Goal: Find specific page/section: Find specific page/section

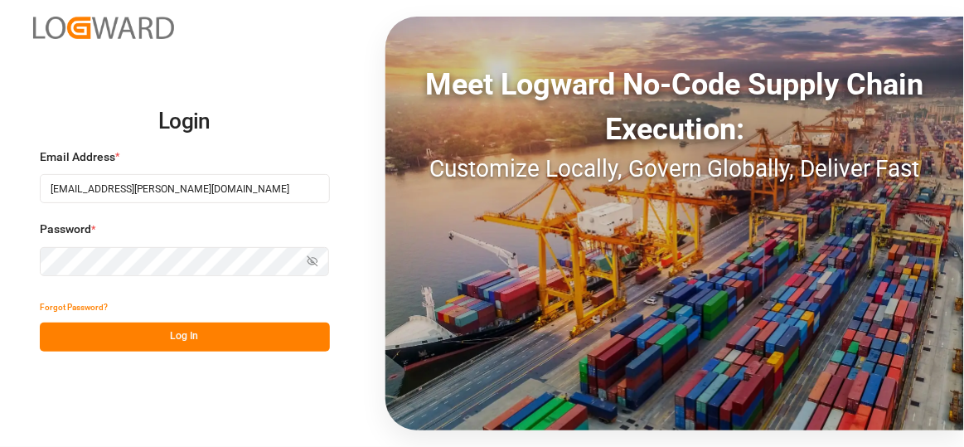
type input "[EMAIL_ADDRESS][PERSON_NAME][DOMAIN_NAME]"
click at [293, 354] on div "Login Email Address * [EMAIL_ADDRESS][PERSON_NAME][DOMAIN_NAME] Password * Show…" at bounding box center [482, 223] width 964 height 447
click at [290, 350] on button "Log In" at bounding box center [185, 336] width 290 height 29
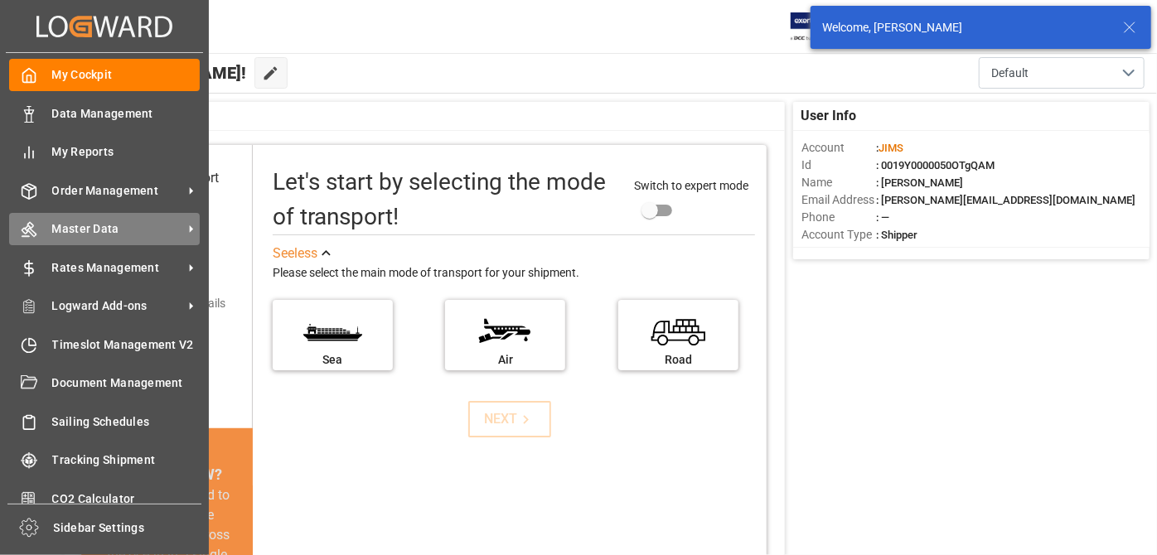
click at [105, 240] on div "Master Data Master Data" at bounding box center [104, 229] width 191 height 32
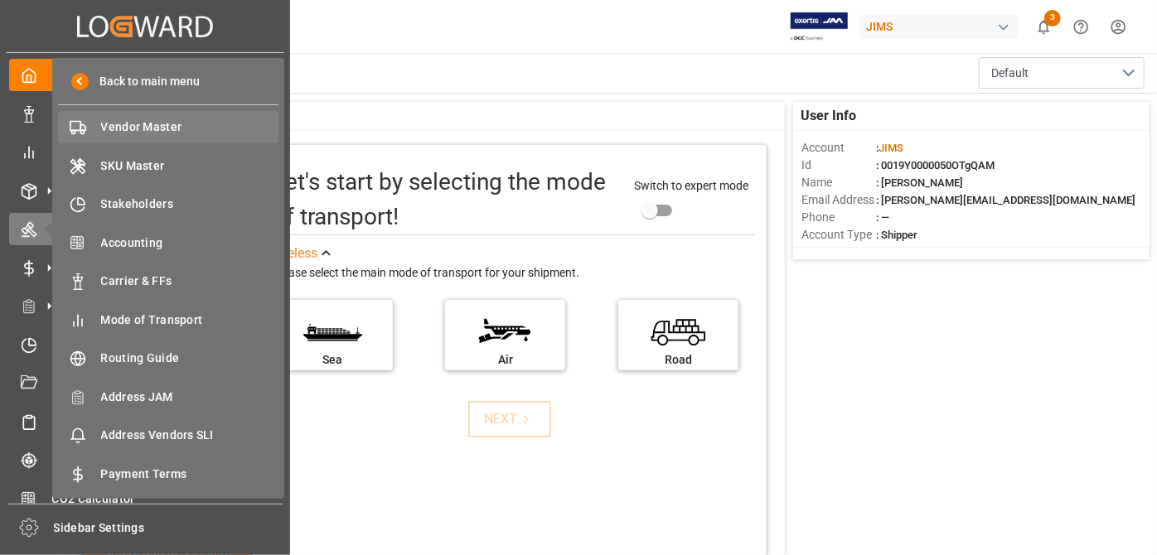
click at [217, 121] on span "Vendor Master" at bounding box center [190, 126] width 178 height 17
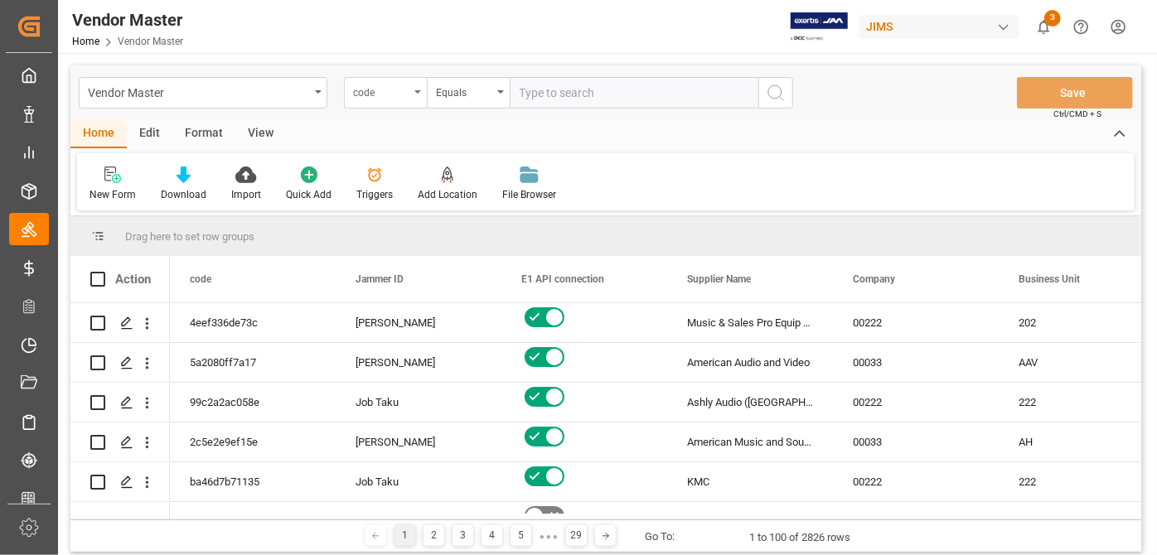
click at [389, 89] on div "code" at bounding box center [381, 90] width 56 height 19
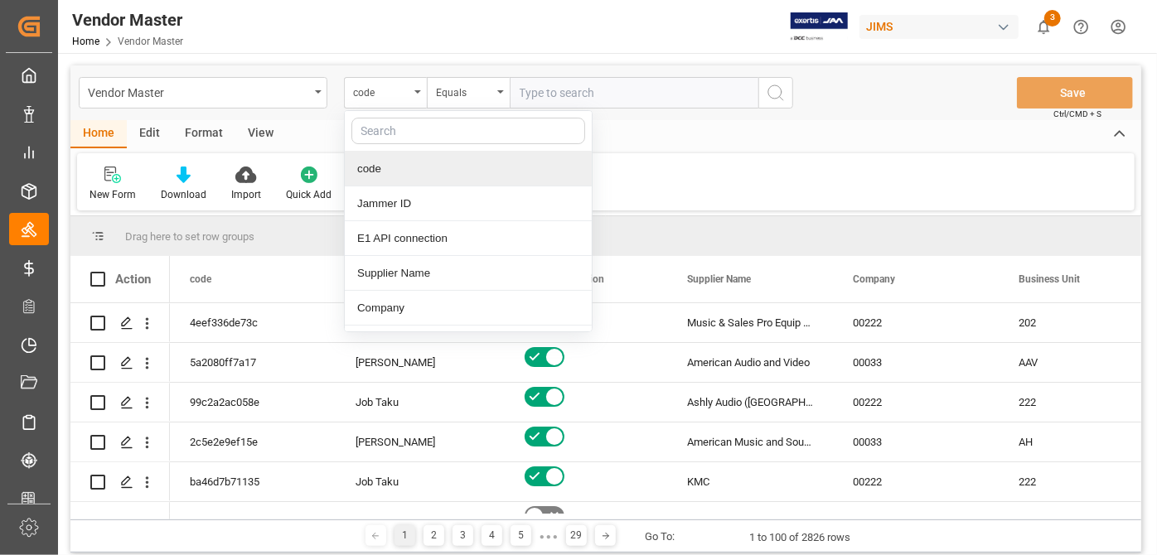
click at [415, 122] on input "text" at bounding box center [468, 131] width 234 height 27
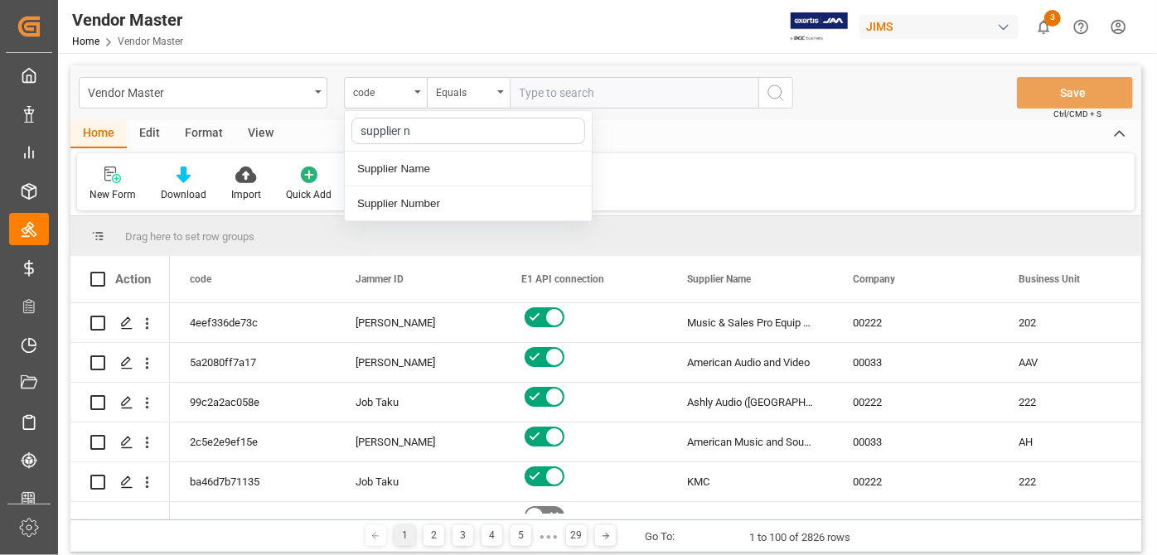
type input "supplier nu"
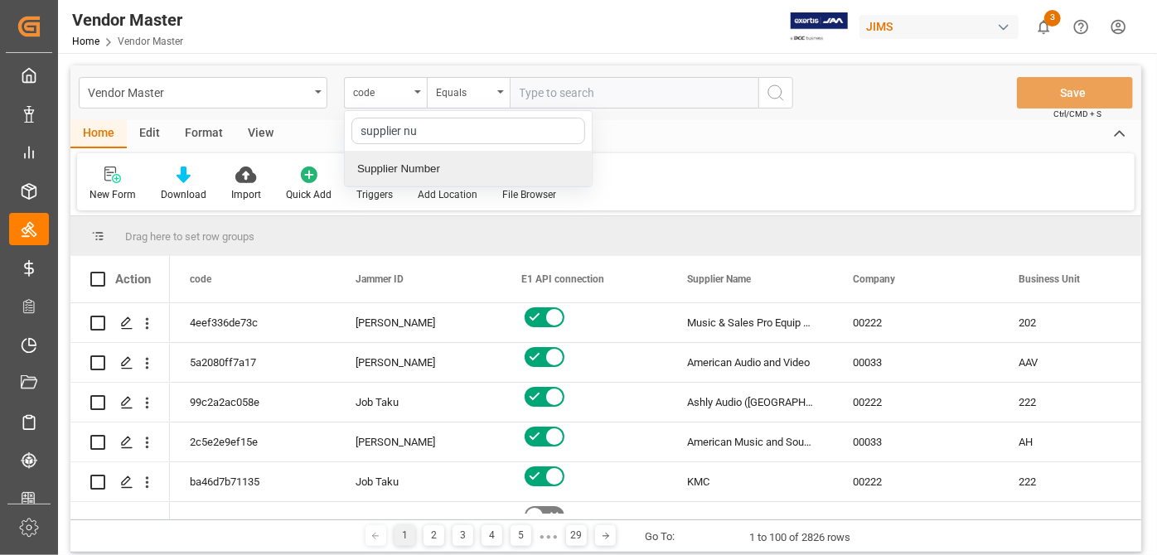
click at [564, 171] on div "Supplier Number" at bounding box center [468, 169] width 247 height 35
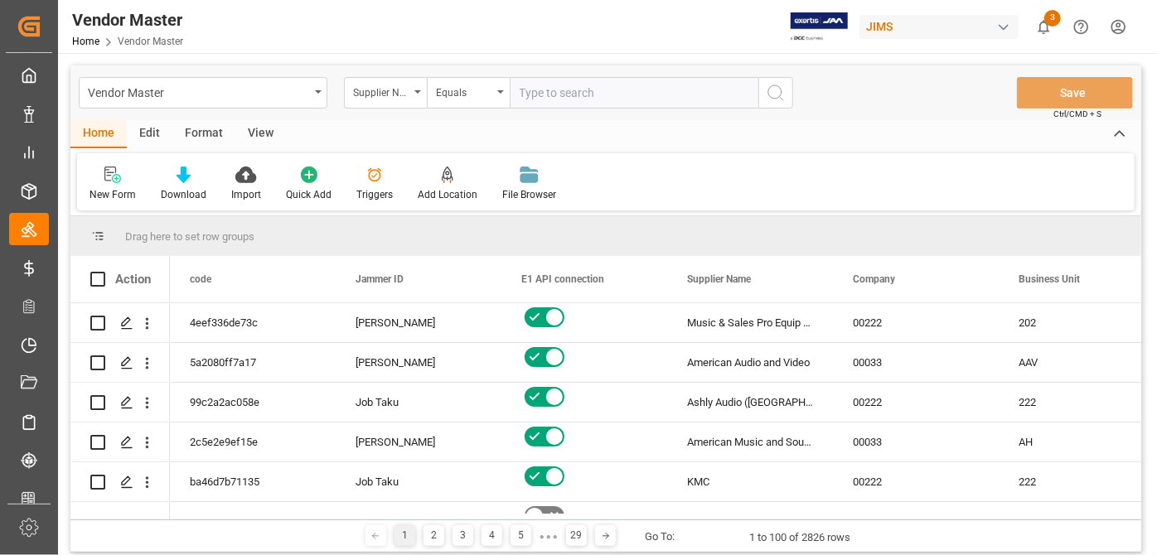
click at [574, 99] on input "text" at bounding box center [634, 92] width 249 height 31
paste input "774745"
type input "774745"
click at [771, 103] on button "search button" at bounding box center [775, 92] width 35 height 31
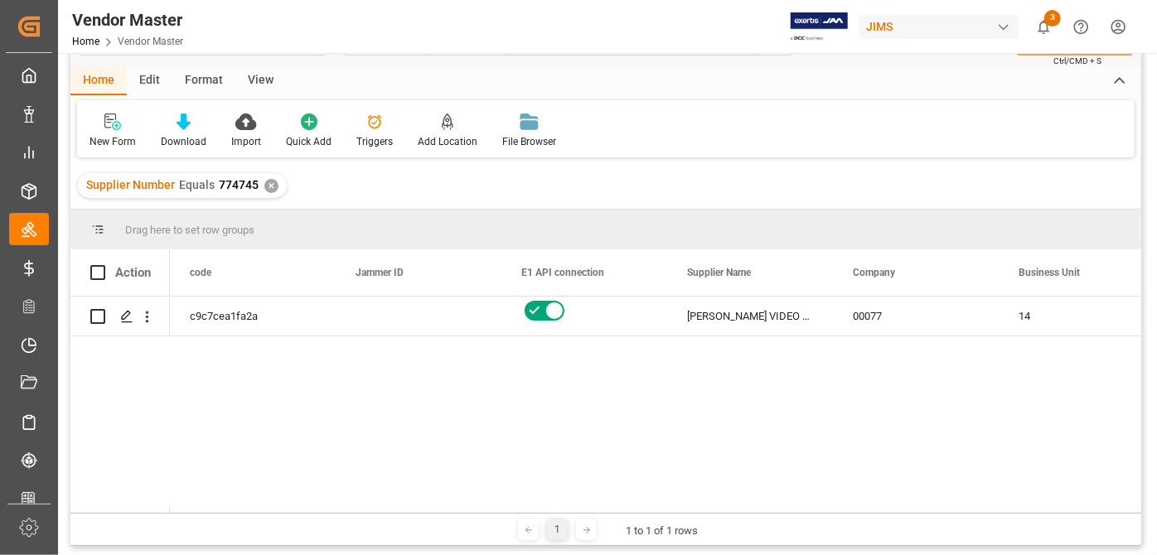
scroll to position [150, 0]
